Goal: Task Accomplishment & Management: Use online tool/utility

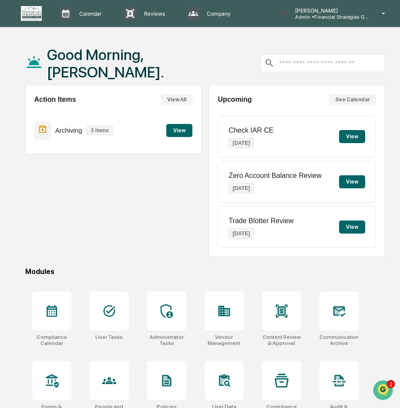
click at [177, 134] on button "View" at bounding box center [179, 130] width 26 height 13
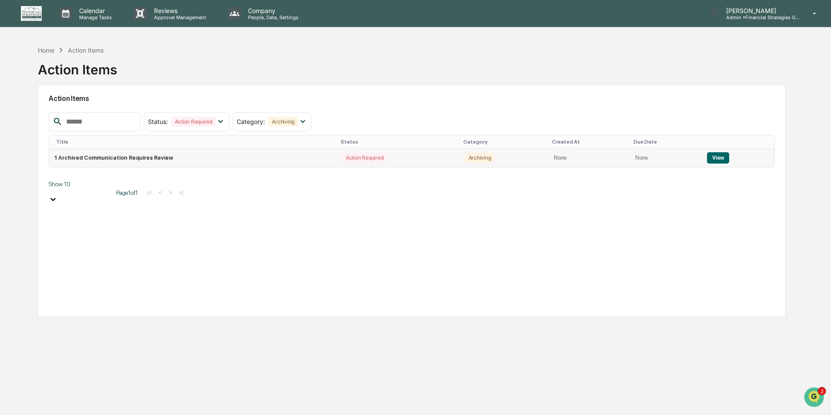
click at [217, 158] on td "1 Archived Communication Requires Review" at bounding box center [193, 158] width 288 height 18
click at [399, 158] on button "View" at bounding box center [718, 157] width 22 height 11
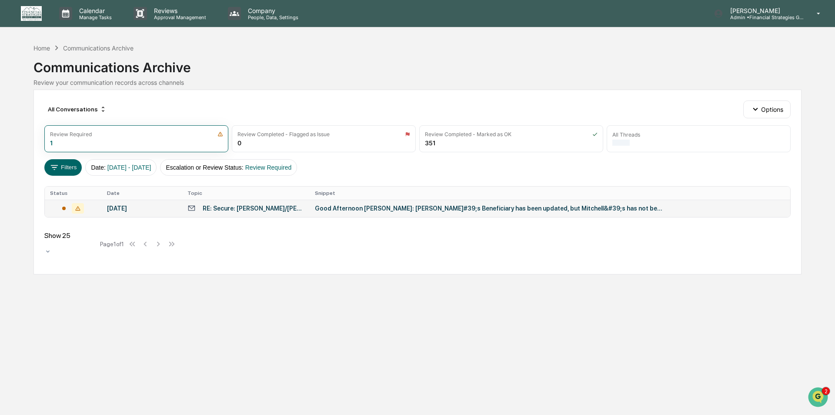
click at [164, 210] on div "[DATE]" at bounding box center [142, 208] width 70 height 7
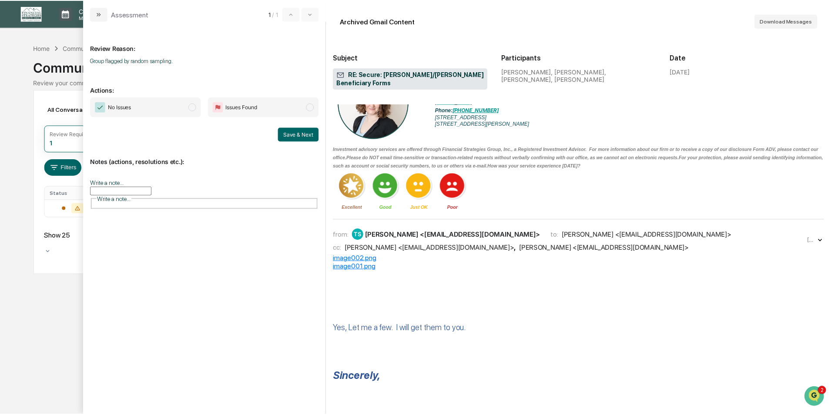
scroll to position [304, 0]
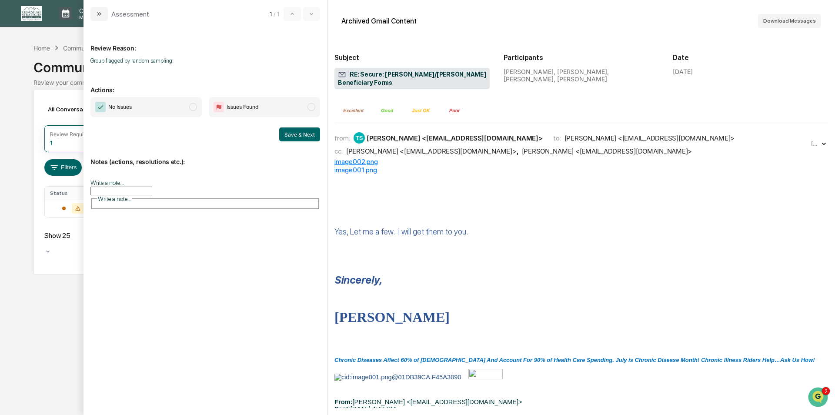
click at [193, 108] on span "modal" at bounding box center [193, 107] width 8 height 8
click at [295, 134] on button "Save & Next" at bounding box center [299, 134] width 41 height 14
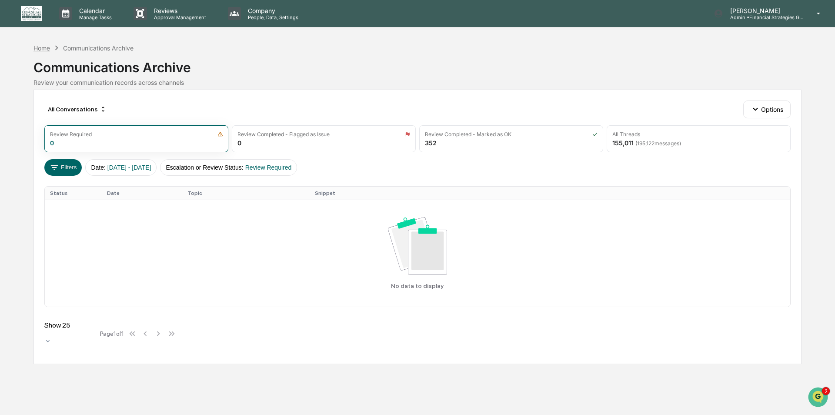
click at [41, 49] on div "Home" at bounding box center [41, 47] width 17 height 7
